Goal: Information Seeking & Learning: Learn about a topic

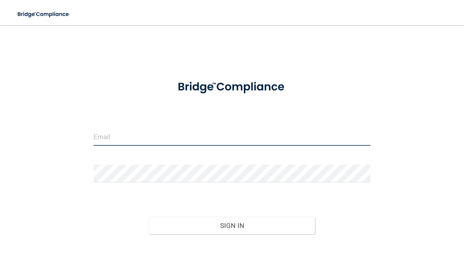
click at [209, 136] on input "email" at bounding box center [232, 137] width 277 height 18
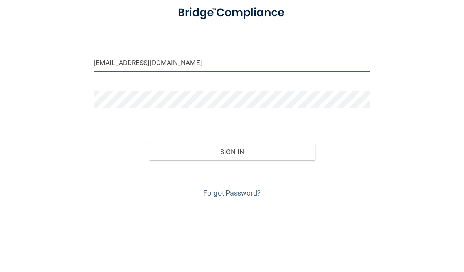
type input "[EMAIL_ADDRESS][DOMAIN_NAME]"
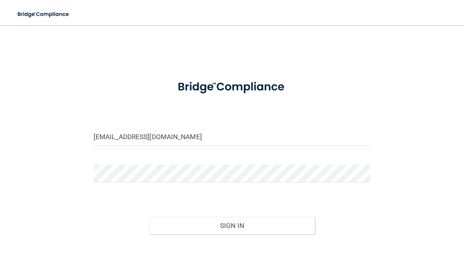
click at [269, 224] on button "Sign In" at bounding box center [232, 225] width 166 height 17
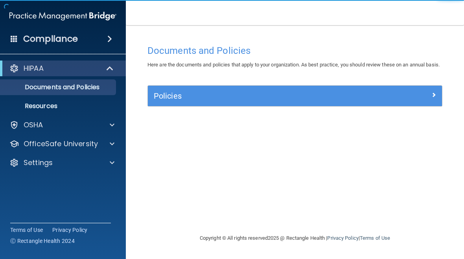
click at [97, 129] on div "OSHA" at bounding box center [53, 124] width 98 height 9
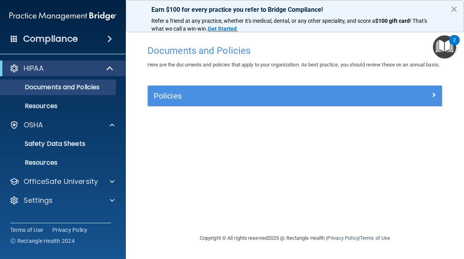
click at [95, 181] on p "OfficeSafe University" at bounding box center [61, 181] width 74 height 9
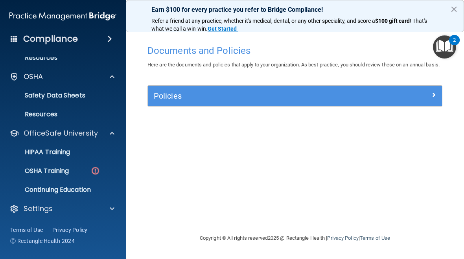
scroll to position [48, 0]
click at [62, 175] on p "OSHA Training" at bounding box center [37, 171] width 64 height 8
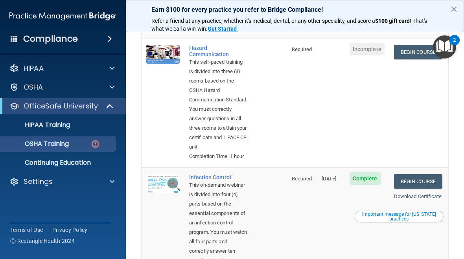
scroll to position [196, 0]
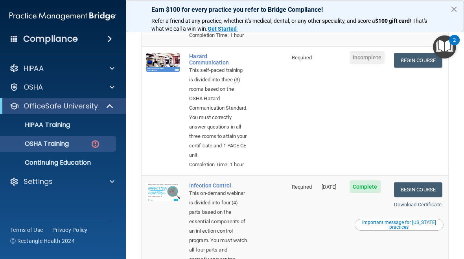
click at [421, 68] on link "Begin Course" at bounding box center [418, 60] width 48 height 15
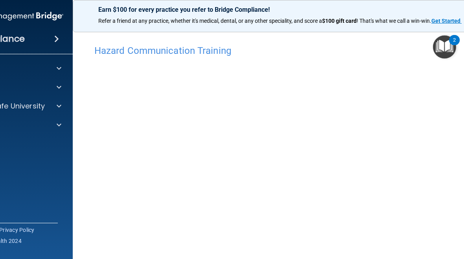
click at [446, 51] on img "Open Resource Center, 2 new notifications" at bounding box center [444, 46] width 23 height 23
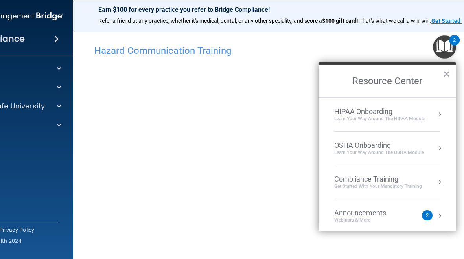
click at [447, 74] on button "×" at bounding box center [446, 74] width 7 height 13
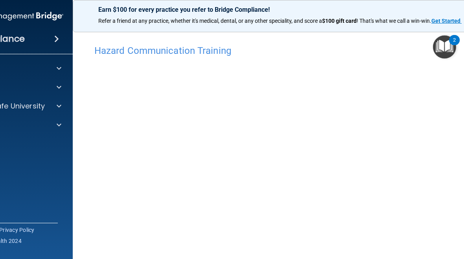
click at [447, 50] on img "Open Resource Center, 2 new notifications" at bounding box center [444, 46] width 23 height 23
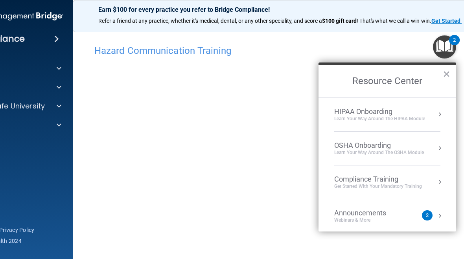
click at [427, 216] on div "2" at bounding box center [427, 216] width 3 height 0
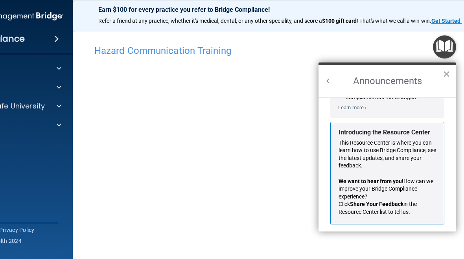
scroll to position [117, 0]
click at [327, 129] on li "Introducing the Resource Center This Resource Center is where you can learn how…" at bounding box center [388, 173] width 130 height 106
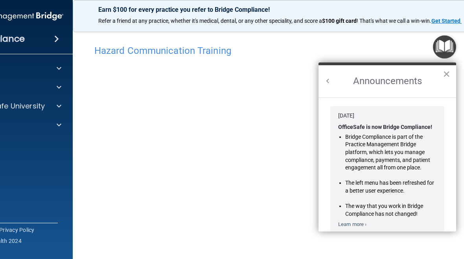
scroll to position [0, 0]
click at [446, 76] on button "×" at bounding box center [446, 74] width 7 height 13
